Goal: Task Accomplishment & Management: Manage account settings

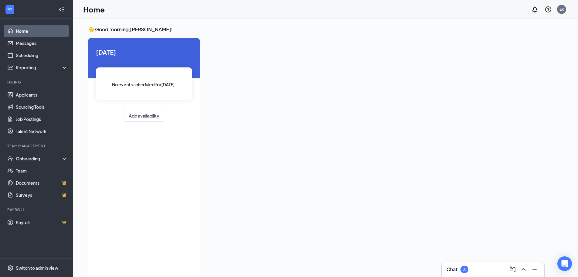
click at [463, 269] on div "3" at bounding box center [465, 269] width 8 height 7
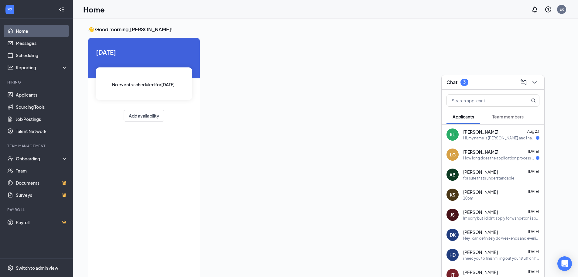
click at [511, 156] on div "How long does the application process usually take ?" at bounding box center [499, 158] width 73 height 5
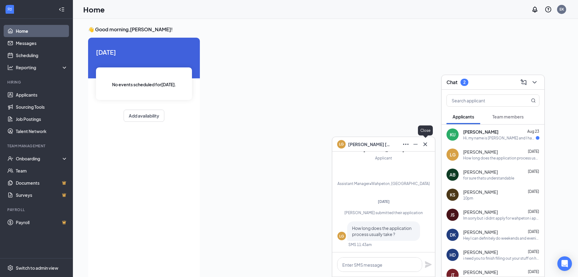
click at [425, 145] on icon "Cross" at bounding box center [426, 144] width 4 height 4
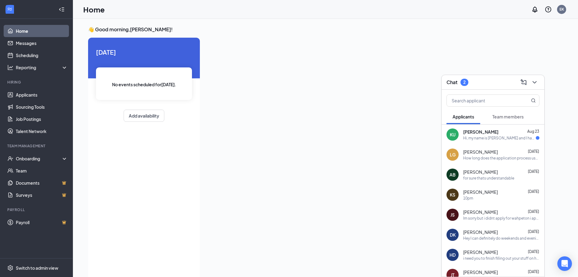
click at [488, 131] on span "[PERSON_NAME]" at bounding box center [480, 132] width 35 height 6
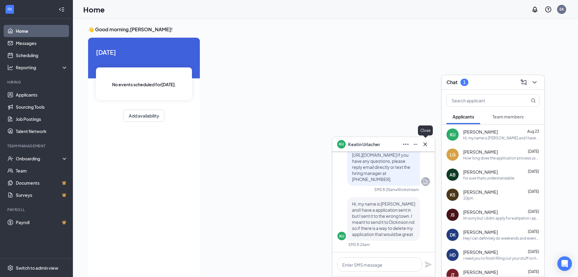
click at [426, 146] on icon "Cross" at bounding box center [425, 144] width 7 height 7
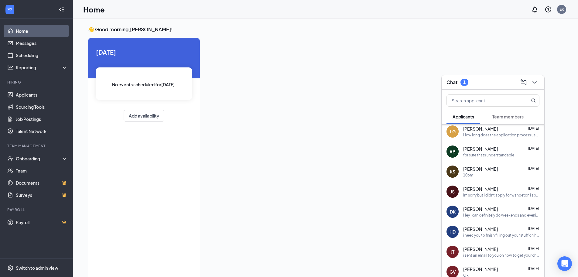
scroll to position [30, 0]
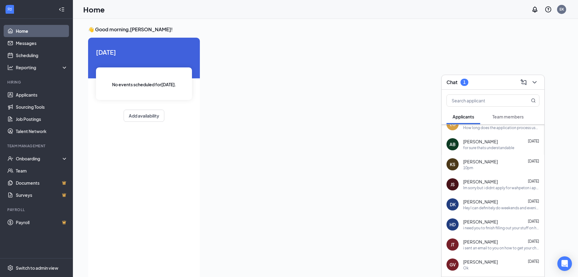
click at [513, 167] on div "10pm" at bounding box center [501, 167] width 76 height 5
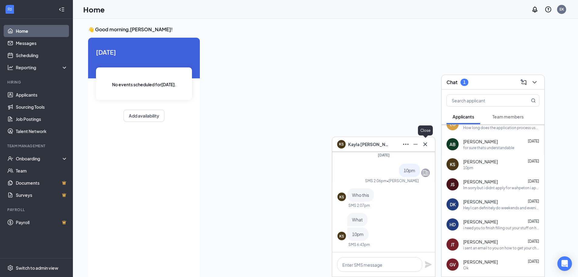
click at [426, 143] on icon "Cross" at bounding box center [425, 144] width 7 height 7
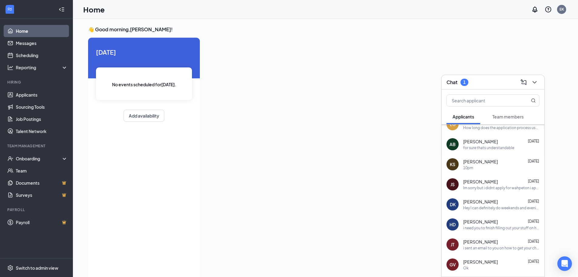
click at [500, 183] on div "[PERSON_NAME] [DATE]" at bounding box center [501, 182] width 76 height 6
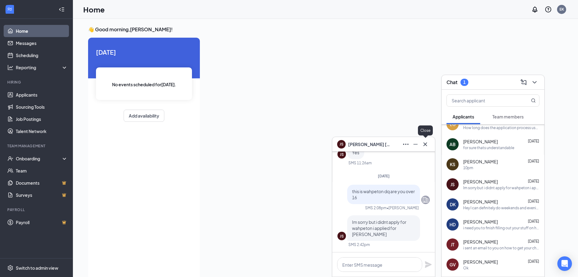
click at [425, 143] on icon "Cross" at bounding box center [425, 144] width 7 height 7
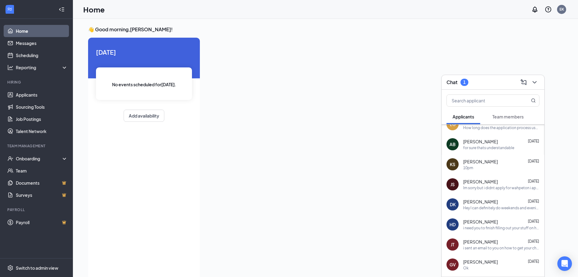
scroll to position [0, 0]
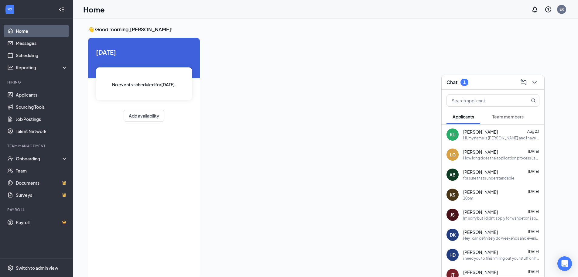
click at [516, 117] on span "Team members" at bounding box center [508, 116] width 31 height 5
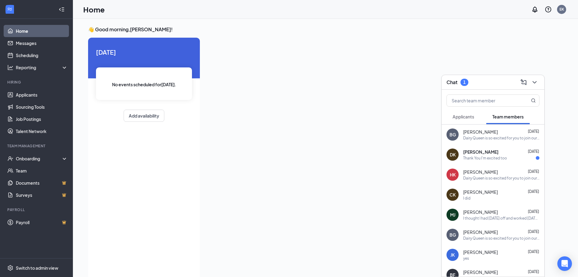
click at [498, 155] on div "[PERSON_NAME] [DATE] Thank You I'm excited too" at bounding box center [501, 155] width 76 height 12
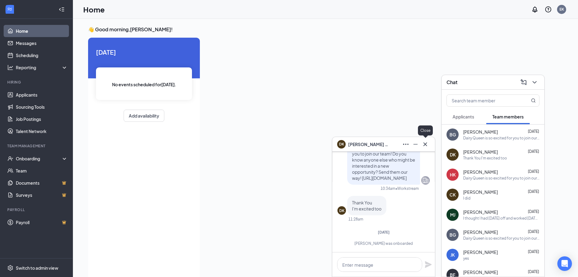
click at [423, 144] on icon "Cross" at bounding box center [425, 144] width 7 height 7
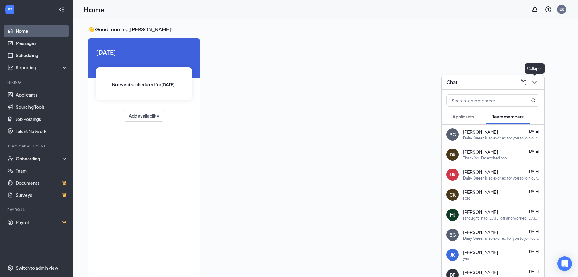
click at [532, 82] on icon "ChevronDown" at bounding box center [534, 82] width 7 height 7
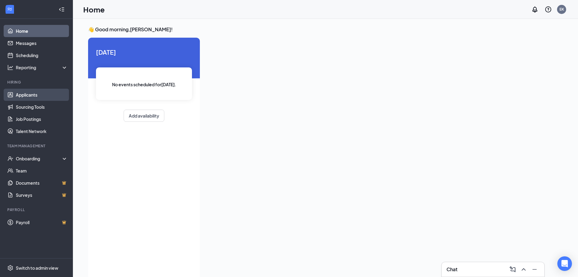
click at [31, 95] on link "Applicants" at bounding box center [42, 95] width 52 height 12
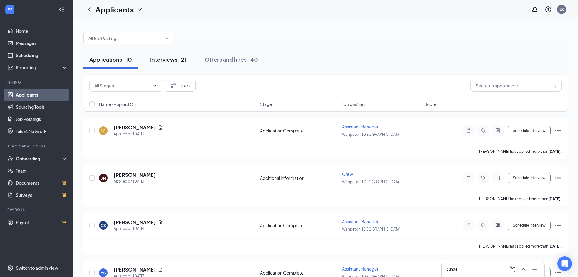
click at [180, 60] on div "Interviews · 21" at bounding box center [168, 60] width 36 height 8
